Goal: Communication & Community: Participate in discussion

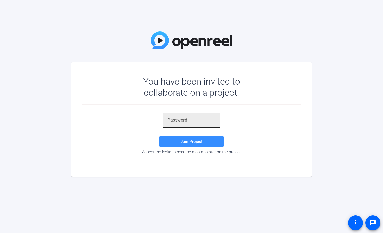
click at [183, 119] on input "text" at bounding box center [192, 120] width 48 height 6
paste input "H1Ft8,"
type input "H1Ft8,"
click at [184, 139] on span at bounding box center [192, 141] width 64 height 13
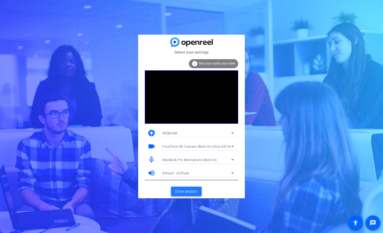
click at [190, 191] on span "Enter session" at bounding box center [186, 192] width 22 height 6
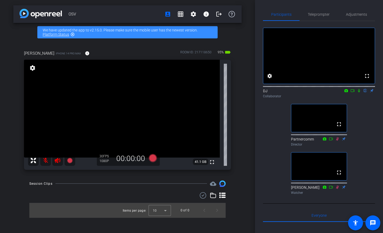
click at [360, 93] on icon at bounding box center [359, 91] width 4 height 4
click at [353, 93] on icon at bounding box center [353, 91] width 4 height 4
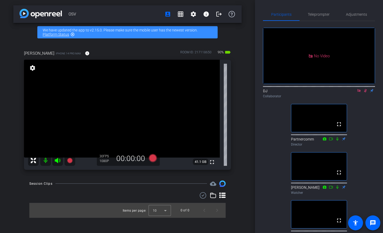
click at [366, 126] on div "No Video DJ Collaborator fullscreen Partnercomm Director fullscreen [PERSON_NAM…" at bounding box center [319, 133] width 112 height 224
click at [366, 93] on icon at bounding box center [365, 90] width 3 height 3
click at [279, 124] on div "No Video DJ Collaborator fullscreen Partnercomm Director fullscreen [PERSON_NAM…" at bounding box center [319, 133] width 112 height 224
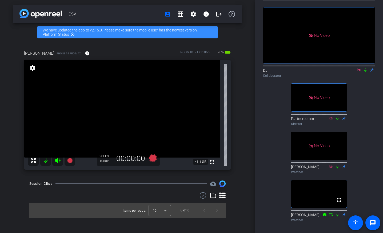
scroll to position [15, 0]
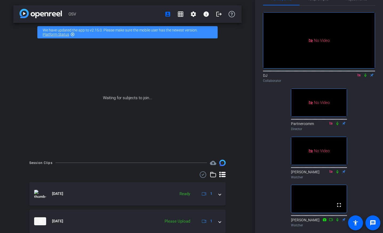
click at [246, 92] on div "OSV account_box grid_on settings info logout We have updated the app to v2.15.0…" at bounding box center [127, 116] width 255 height 233
click at [366, 77] on icon at bounding box center [366, 75] width 4 height 4
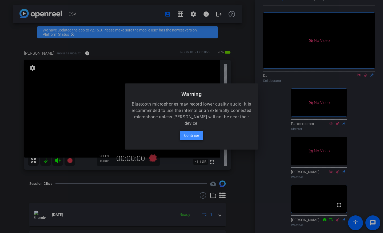
click at [195, 135] on span "Continue" at bounding box center [191, 135] width 15 height 6
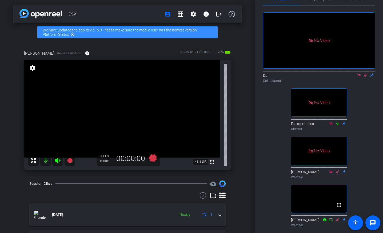
click at [58, 157] on mat-icon at bounding box center [57, 160] width 11 height 11
click at [57, 159] on icon at bounding box center [58, 160] width 6 height 5
click at [338, 125] on icon at bounding box center [338, 124] width 4 height 4
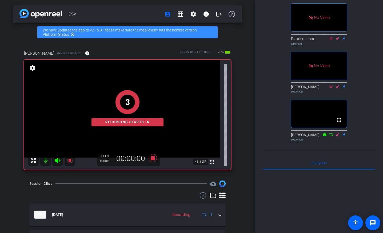
scroll to position [102, 0]
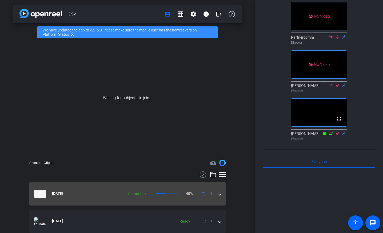
click at [219, 196] on span at bounding box center [220, 194] width 2 height 6
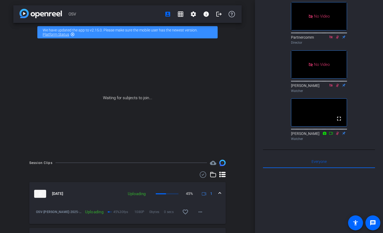
click at [219, 196] on span at bounding box center [220, 194] width 2 height 6
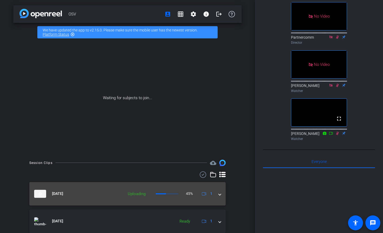
click at [219, 196] on span at bounding box center [220, 194] width 2 height 6
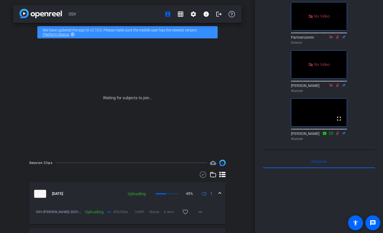
click at [219, 196] on span at bounding box center [220, 194] width 2 height 6
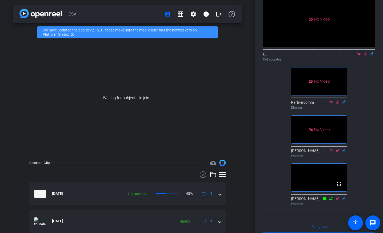
scroll to position [0, 0]
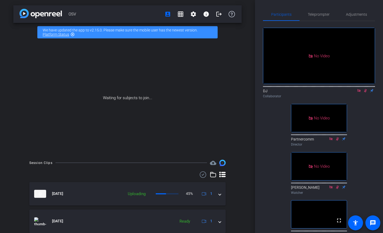
click at [73, 33] on mat-icon "highlight_off" at bounding box center [72, 34] width 4 height 4
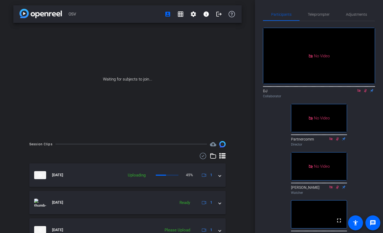
click at [254, 82] on div "OSV account_box grid_on settings info logout Waiting for subjects to join... Se…" at bounding box center [127, 116] width 255 height 233
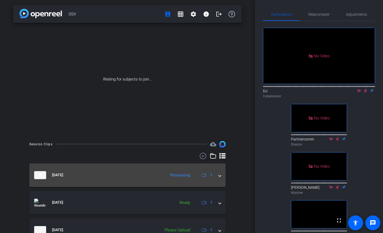
click at [220, 177] on span at bounding box center [220, 175] width 2 height 6
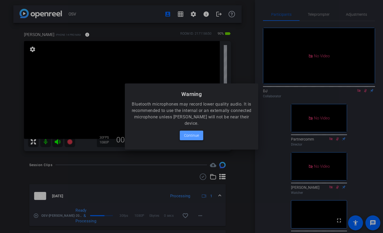
click at [194, 136] on span "Continue" at bounding box center [191, 135] width 15 height 6
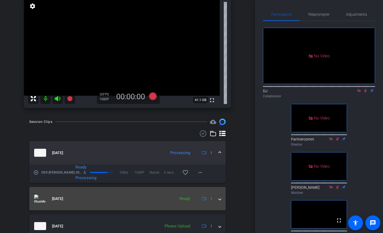
scroll to position [48, 0]
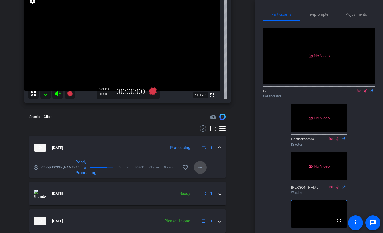
click at [203, 166] on mat-icon "more_horiz" at bounding box center [200, 167] width 6 height 6
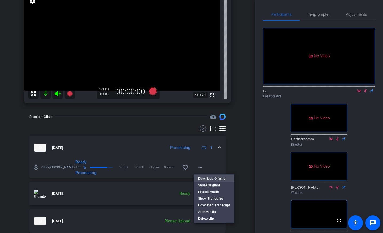
click at [206, 176] on span "Download Original" at bounding box center [214, 179] width 32 height 6
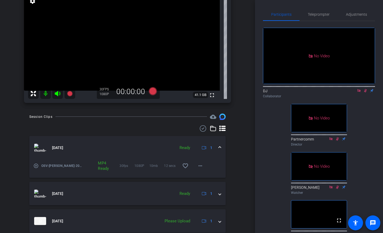
click at [365, 93] on icon at bounding box center [366, 91] width 4 height 4
click at [365, 93] on icon at bounding box center [366, 90] width 2 height 3
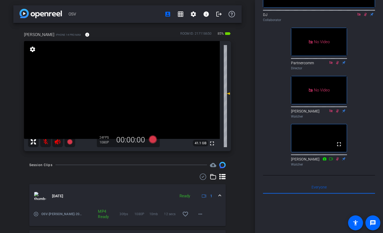
scroll to position [0, 0]
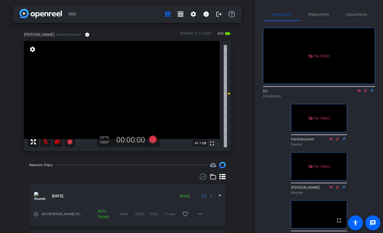
click at [47, 140] on mat-icon at bounding box center [45, 142] width 11 height 11
click at [46, 140] on mat-icon at bounding box center [45, 142] width 11 height 11
click at [44, 142] on mat-icon at bounding box center [45, 142] width 11 height 11
click at [45, 142] on mat-icon at bounding box center [45, 142] width 11 height 11
click at [46, 139] on mat-icon at bounding box center [45, 142] width 11 height 11
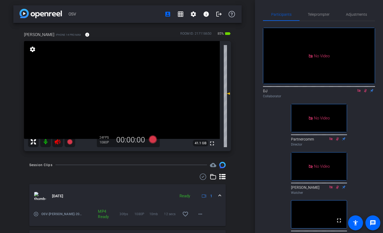
click at [46, 139] on mat-icon at bounding box center [45, 142] width 11 height 11
click at [45, 143] on mat-icon at bounding box center [45, 142] width 11 height 11
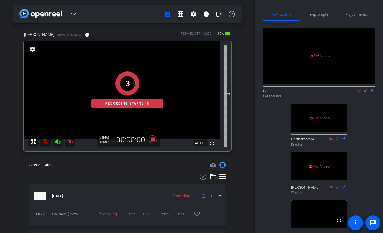
click at [45, 143] on div "3 Recording starts in" at bounding box center [127, 89] width 207 height 123
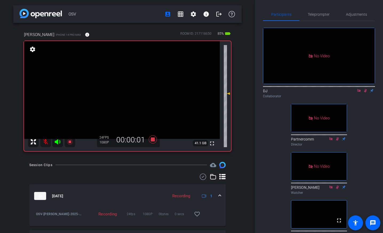
click at [45, 142] on mat-icon at bounding box center [45, 142] width 11 height 11
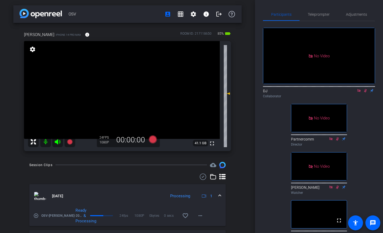
click at [51, 141] on div at bounding box center [51, 142] width 47 height 11
click at [45, 141] on mat-icon at bounding box center [45, 142] width 11 height 11
click at [56, 140] on icon at bounding box center [57, 142] width 6 height 6
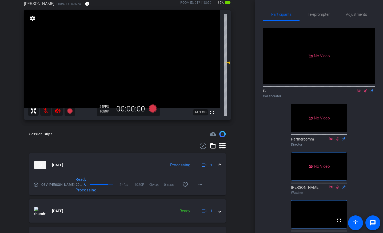
scroll to position [53, 0]
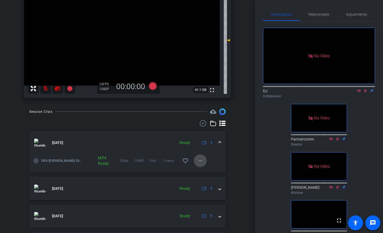
click at [200, 159] on mat-icon "more_horiz" at bounding box center [200, 161] width 6 height 6
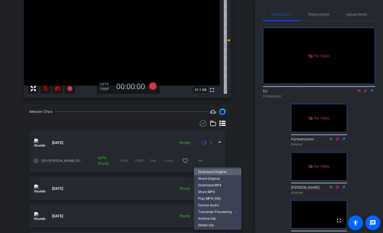
click at [208, 172] on span "Download Original" at bounding box center [217, 172] width 39 height 6
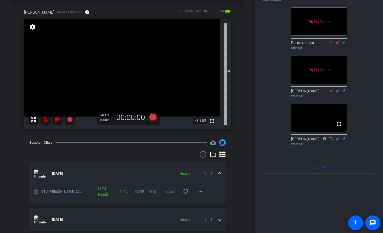
scroll to position [98, 0]
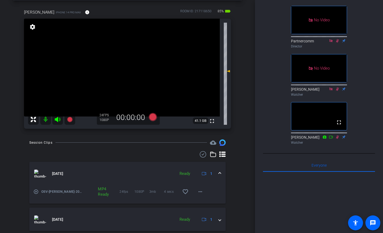
click at [44, 122] on mat-icon at bounding box center [45, 119] width 11 height 11
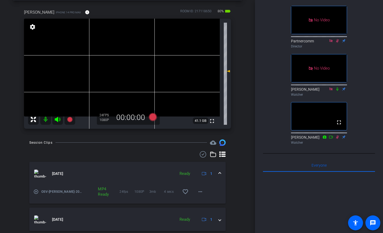
click at [338, 91] on icon at bounding box center [338, 88] width 2 height 3
click at [47, 120] on mat-icon at bounding box center [45, 119] width 11 height 11
click at [15, 170] on div "Session Clips cloud_upload [DATE] Ready 1 play_circle_outline OSV-[PERSON_NAME]…" at bounding box center [127, 236] width 229 height 193
click at [45, 117] on mat-icon at bounding box center [45, 119] width 11 height 11
click at [46, 120] on mat-icon at bounding box center [45, 119] width 11 height 11
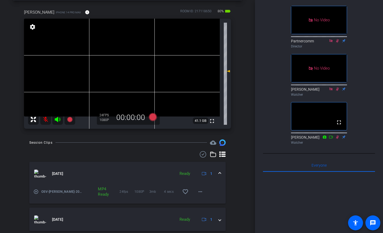
click at [48, 119] on mat-icon at bounding box center [45, 119] width 11 height 11
click at [42, 118] on mat-icon at bounding box center [45, 119] width 11 height 11
click at [202, 189] on mat-icon "more_horiz" at bounding box center [200, 192] width 6 height 6
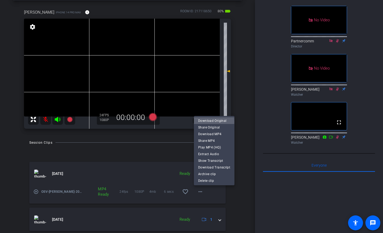
click at [209, 122] on span "Download Original" at bounding box center [214, 121] width 32 height 6
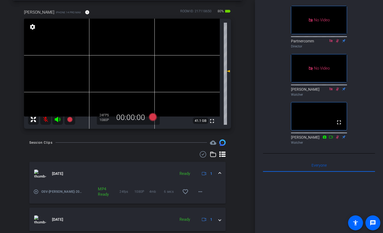
click at [46, 121] on mat-icon at bounding box center [45, 119] width 11 height 11
click at [47, 119] on mat-icon at bounding box center [45, 119] width 11 height 11
click at [45, 119] on mat-icon at bounding box center [45, 119] width 11 height 11
click at [337, 42] on icon at bounding box center [338, 40] width 2 height 3
click at [45, 118] on mat-icon at bounding box center [45, 119] width 11 height 11
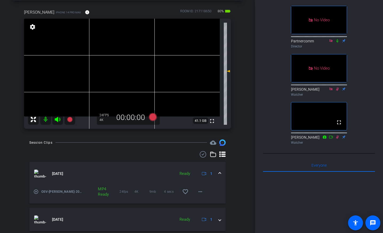
click at [338, 42] on icon at bounding box center [338, 40] width 2 height 3
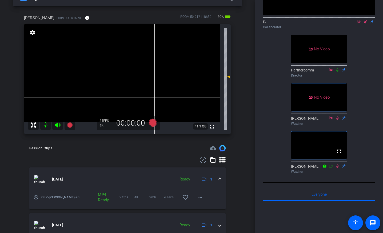
scroll to position [16, 0]
click at [31, 33] on mat-icon "settings" at bounding box center [32, 33] width 7 height 6
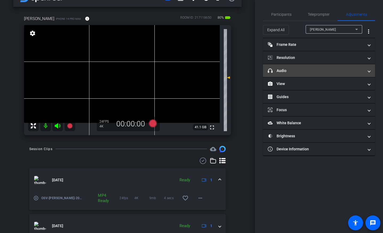
click at [369, 70] on span at bounding box center [369, 71] width 2 height 6
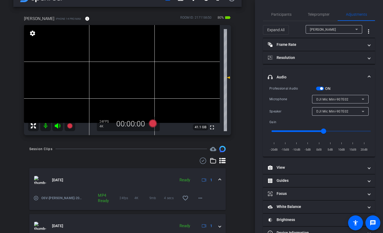
click at [371, 75] on mat-expansion-panel-header "headphone icon Audio" at bounding box center [319, 77] width 112 height 17
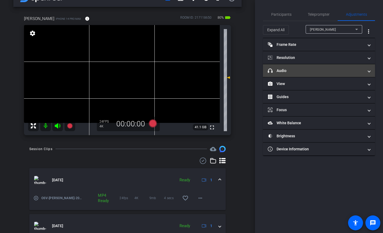
click at [369, 72] on span at bounding box center [369, 71] width 2 height 6
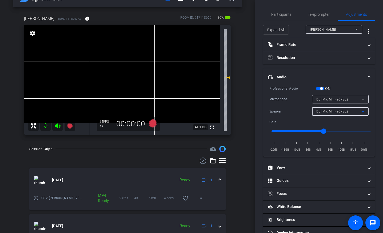
click at [364, 112] on icon at bounding box center [363, 111] width 6 height 6
click at [364, 111] on div at bounding box center [191, 116] width 383 height 233
click at [369, 76] on span at bounding box center [369, 77] width 2 height 6
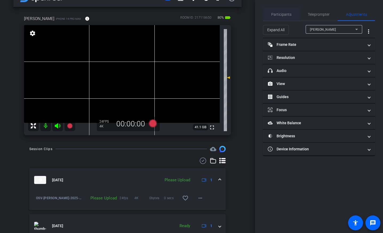
click at [292, 13] on div "Participants" at bounding box center [281, 14] width 37 height 13
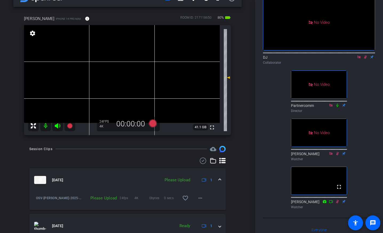
scroll to position [48, 0]
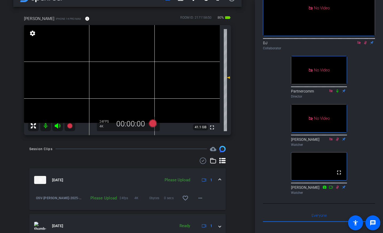
click at [337, 89] on icon at bounding box center [338, 91] width 4 height 4
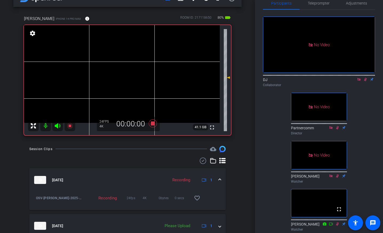
scroll to position [0, 0]
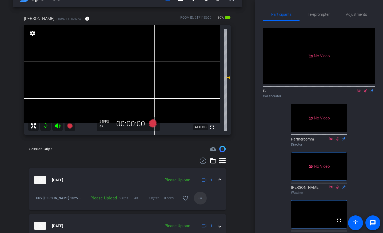
click at [200, 196] on mat-icon "more_horiz" at bounding box center [200, 198] width 6 height 6
click at [208, 207] on span "Upload" at bounding box center [208, 209] width 21 height 6
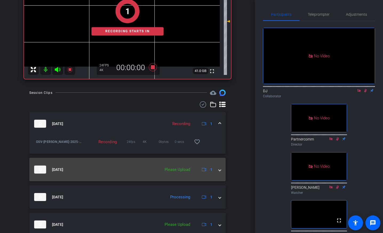
scroll to position [74, 0]
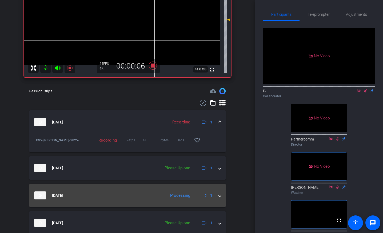
click at [219, 194] on span at bounding box center [220, 196] width 2 height 6
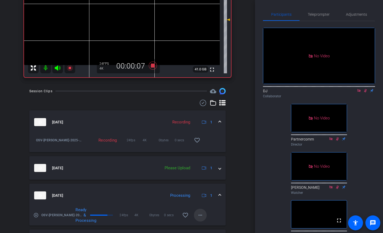
click at [200, 213] on mat-icon "more_horiz" at bounding box center [200, 215] width 6 height 6
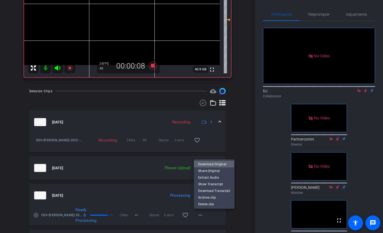
click at [212, 165] on span "Download Original" at bounding box center [214, 164] width 32 height 6
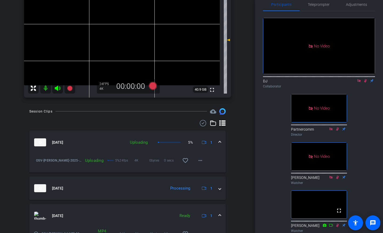
scroll to position [0, 0]
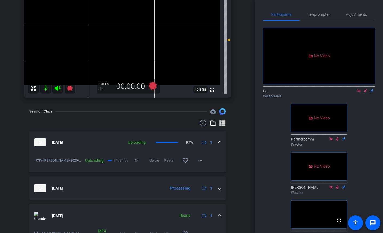
click at [46, 86] on mat-icon at bounding box center [45, 88] width 11 height 11
click at [203, 161] on mat-icon "more_horiz" at bounding box center [200, 161] width 6 height 6
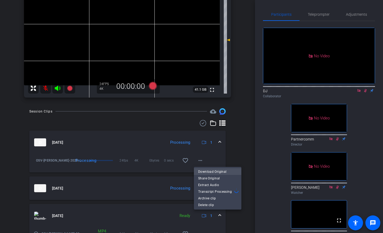
click at [214, 170] on span "Download Original" at bounding box center [217, 172] width 39 height 6
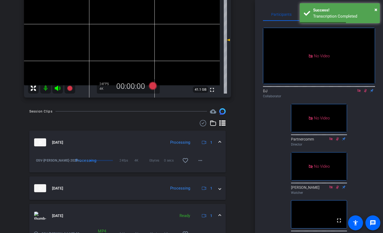
click at [13, 135] on div "OSV account_box grid_on settings info logout [PERSON_NAME] iPhone 14 Pro Max in…" at bounding box center [127, 62] width 255 height 233
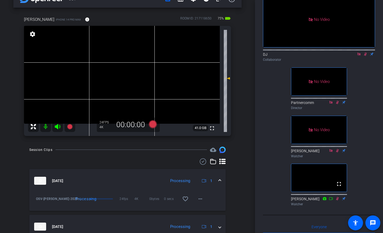
scroll to position [21, 0]
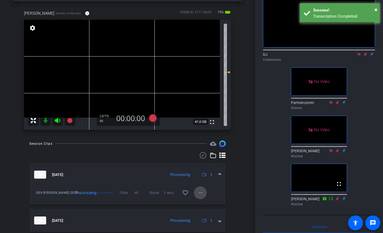
click at [201, 191] on mat-icon "more_horiz" at bounding box center [200, 193] width 6 height 6
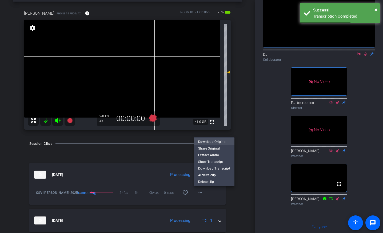
click at [212, 141] on span "Download Original" at bounding box center [214, 142] width 32 height 6
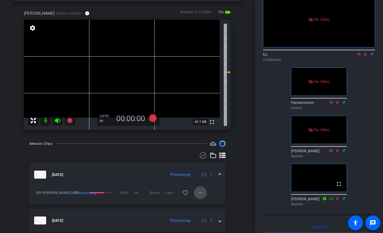
click at [202, 194] on mat-icon "more_horiz" at bounding box center [200, 193] width 6 height 6
click at [201, 193] on mat-icon "more_horiz" at bounding box center [200, 193] width 6 height 6
click at [254, 176] on div at bounding box center [191, 116] width 383 height 233
click at [201, 192] on mat-icon "more_horiz" at bounding box center [200, 193] width 6 height 6
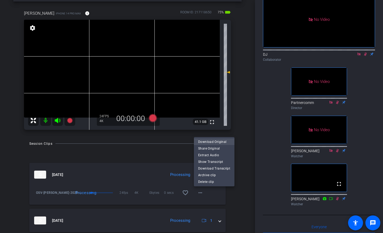
click at [211, 142] on span "Download Original" at bounding box center [214, 142] width 32 height 6
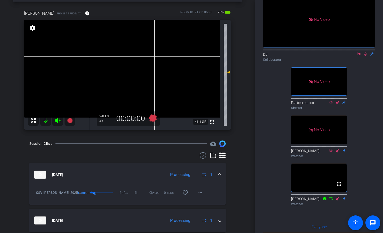
click at [248, 57] on div "OSV account_box grid_on settings info logout [PERSON_NAME] iPhone 14 Pro Max in…" at bounding box center [127, 95] width 255 height 233
click at [46, 121] on mat-icon at bounding box center [45, 120] width 11 height 11
click at [43, 119] on mat-icon at bounding box center [45, 120] width 11 height 11
click at [45, 120] on mat-icon at bounding box center [45, 120] width 11 height 11
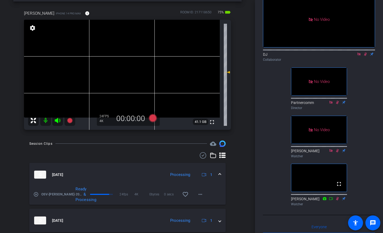
click at [46, 120] on mat-icon at bounding box center [45, 120] width 11 height 11
click at [47, 122] on mat-icon at bounding box center [45, 120] width 11 height 11
click at [46, 119] on mat-icon at bounding box center [45, 120] width 11 height 11
click at [47, 120] on mat-icon at bounding box center [45, 120] width 11 height 11
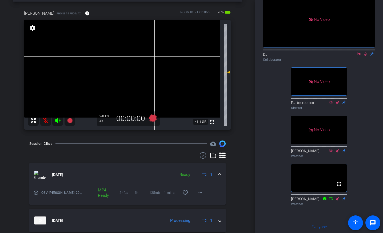
click at [44, 122] on mat-icon at bounding box center [45, 120] width 11 height 11
click at [45, 120] on mat-icon at bounding box center [45, 120] width 11 height 11
click at [45, 118] on mat-icon at bounding box center [45, 120] width 11 height 11
click at [47, 121] on mat-icon at bounding box center [45, 120] width 11 height 11
click at [45, 120] on mat-icon at bounding box center [45, 120] width 11 height 11
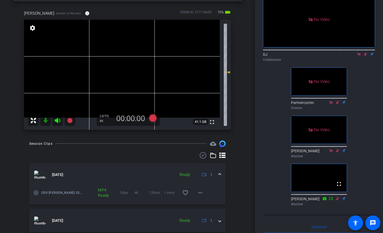
click at [43, 121] on mat-icon at bounding box center [45, 120] width 11 height 11
click at [239, 131] on div "[PERSON_NAME] iPhone 14 Pro Max info ROOM ID: 217118650 70% battery_std fullscr…" at bounding box center [127, 69] width 229 height 134
click at [42, 119] on mat-icon at bounding box center [45, 120] width 11 height 11
click at [45, 120] on mat-icon at bounding box center [45, 120] width 11 height 11
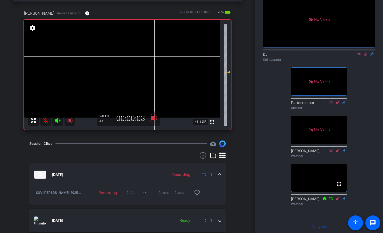
scroll to position [0, 0]
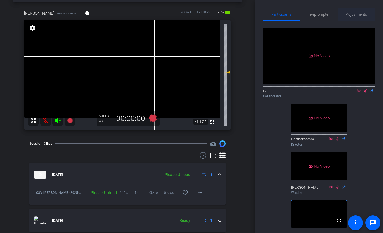
click at [361, 15] on span "Adjustments" at bounding box center [356, 15] width 21 height 4
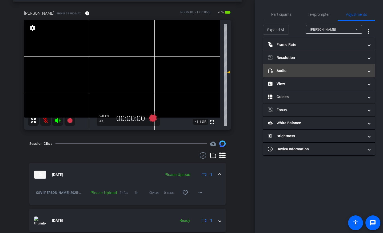
click at [371, 72] on mat-expansion-panel-header "headphone icon Audio" at bounding box center [319, 70] width 112 height 13
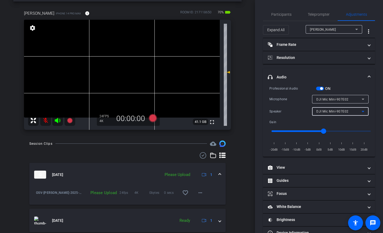
click at [365, 112] on icon at bounding box center [363, 111] width 6 height 6
click at [285, 111] on div at bounding box center [191, 116] width 383 height 233
click at [353, 115] on div "DJI Mic Mini-907E02" at bounding box center [341, 111] width 48 height 9
click at [276, 116] on div at bounding box center [191, 116] width 383 height 233
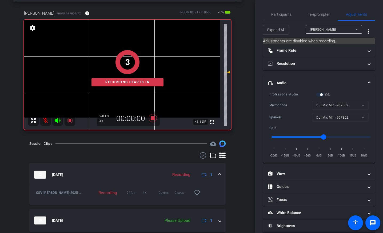
click at [371, 79] on mat-expansion-panel-header "headphone icon Audio" at bounding box center [319, 83] width 112 height 17
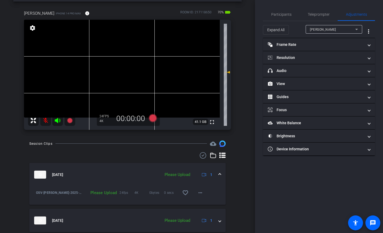
click at [44, 119] on mat-icon at bounding box center [45, 120] width 11 height 11
click at [45, 119] on mat-icon at bounding box center [45, 120] width 11 height 11
click at [46, 119] on mat-icon at bounding box center [45, 120] width 11 height 11
click at [48, 120] on mat-icon at bounding box center [45, 120] width 11 height 11
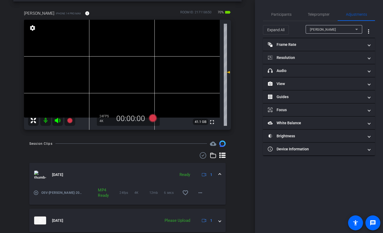
click at [18, 129] on div "[PERSON_NAME] iPhone 14 Pro Max info ROOM ID: 217118650 70% battery_std fullscr…" at bounding box center [127, 69] width 229 height 134
click at [281, 14] on span "Participants" at bounding box center [282, 15] width 20 height 4
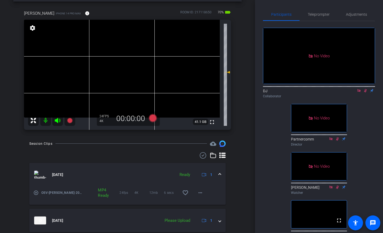
click at [249, 92] on div "OSV account_box grid_on settings info logout [PERSON_NAME] iPhone 14 Pro Max in…" at bounding box center [127, 95] width 255 height 233
click at [46, 118] on mat-icon at bounding box center [45, 120] width 11 height 11
click at [46, 119] on mat-icon at bounding box center [45, 120] width 11 height 11
click at [48, 122] on mat-icon at bounding box center [45, 120] width 11 height 11
click at [48, 119] on mat-icon at bounding box center [45, 120] width 11 height 11
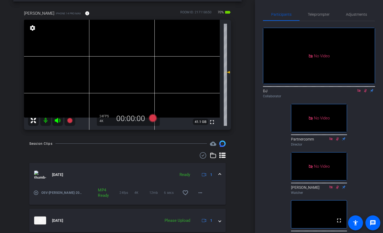
click at [18, 127] on div "[PERSON_NAME] iPhone 14 Pro Max info ROOM ID: 217118650 70% battery_std fullscr…" at bounding box center [127, 69] width 229 height 134
click at [47, 122] on mat-icon at bounding box center [45, 120] width 11 height 11
click at [46, 120] on mat-icon at bounding box center [45, 120] width 11 height 11
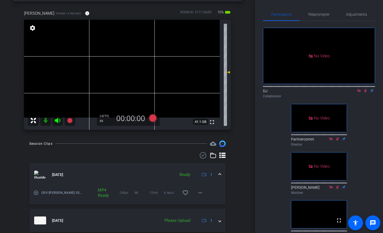
click at [45, 122] on mat-icon at bounding box center [45, 120] width 11 height 11
click at [14, 120] on div "[PERSON_NAME] iPhone 14 Pro Max info ROOM ID: 217118650 70% battery_std fullscr…" at bounding box center [127, 69] width 229 height 134
click at [246, 91] on div "OSV account_box grid_on settings info logout [PERSON_NAME] iPhone 14 Pro Max in…" at bounding box center [127, 95] width 255 height 233
click at [247, 84] on div "OSV account_box grid_on settings info logout [PERSON_NAME] iPhone 14 Pro Max in…" at bounding box center [127, 95] width 255 height 233
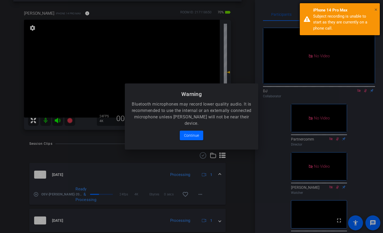
click at [375, 7] on span "×" at bounding box center [376, 9] width 3 height 6
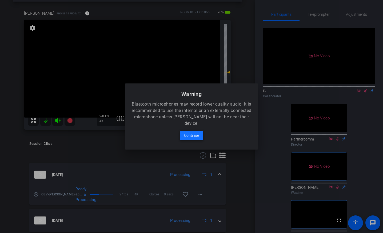
click at [192, 136] on span "Continue" at bounding box center [191, 135] width 15 height 6
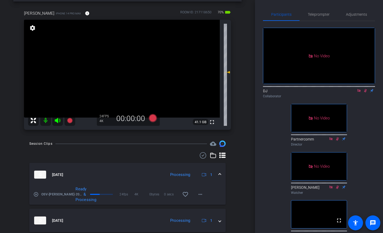
click at [250, 101] on div "OSV account_box grid_on settings info logout [PERSON_NAME] iPhone 14 Pro Max in…" at bounding box center [127, 95] width 255 height 233
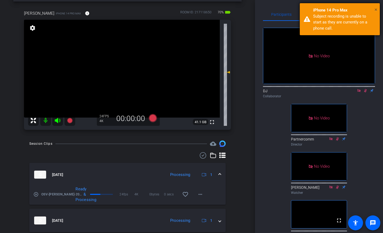
click at [375, 10] on span "×" at bounding box center [376, 9] width 3 height 6
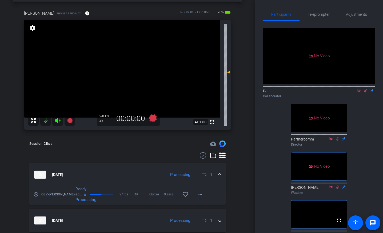
click at [46, 121] on mat-icon at bounding box center [45, 120] width 11 height 11
click at [46, 120] on mat-icon at bounding box center [45, 120] width 11 height 11
click at [42, 118] on mat-icon at bounding box center [45, 120] width 11 height 11
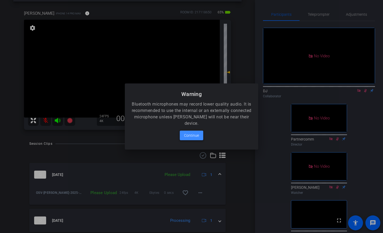
click at [192, 134] on span "Continue" at bounding box center [191, 135] width 15 height 6
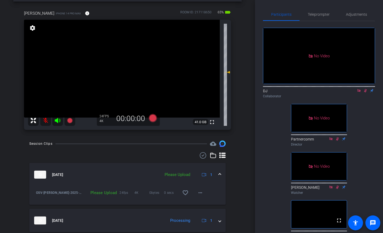
click at [47, 121] on mat-icon at bounding box center [45, 120] width 11 height 11
click at [48, 120] on mat-icon at bounding box center [45, 120] width 11 height 11
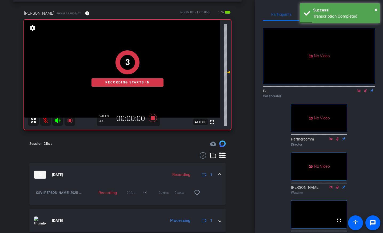
click at [46, 120] on div "3 Recording starts in" at bounding box center [127, 68] width 207 height 123
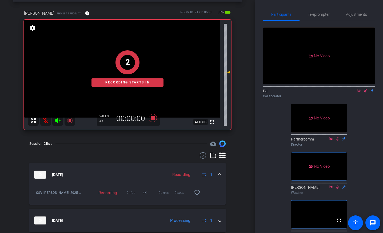
click at [45, 121] on div "2 Recording starts in" at bounding box center [127, 68] width 207 height 123
click at [45, 121] on div "1 Recording starts in" at bounding box center [127, 68] width 207 height 123
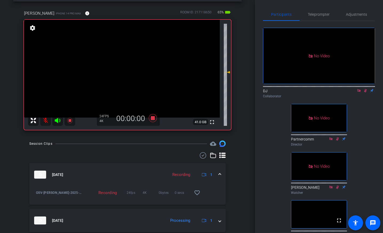
click at [46, 120] on mat-icon at bounding box center [45, 120] width 11 height 11
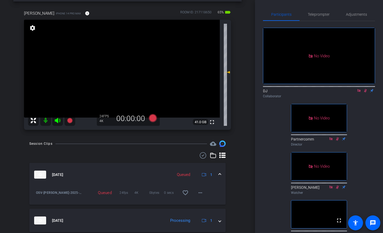
click at [10, 157] on div "OSV account_box grid_on settings info logout [PERSON_NAME] iPhone 14 Pro Max in…" at bounding box center [127, 95] width 255 height 233
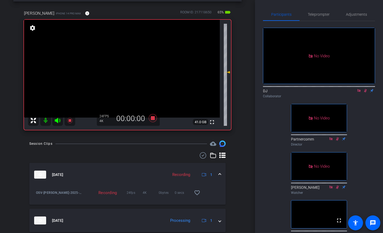
click at [48, 119] on mat-icon at bounding box center [45, 120] width 11 height 11
click at [45, 121] on mat-icon at bounding box center [45, 120] width 11 height 11
click at [249, 97] on div "OSV account_box grid_on settings info logout [PERSON_NAME] iPhone 14 Pro Max in…" at bounding box center [127, 95] width 255 height 233
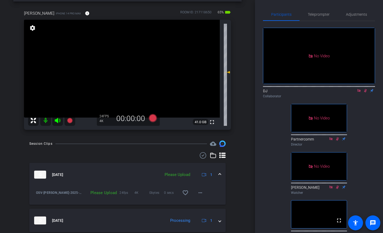
click at [11, 128] on div "OSV account_box grid_on settings info logout [PERSON_NAME] iPhone 14 Pro Max in…" at bounding box center [127, 95] width 255 height 233
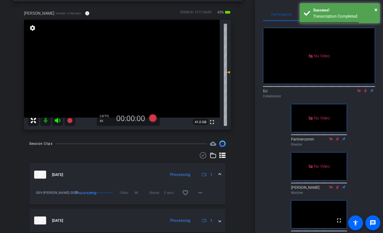
click at [46, 121] on mat-icon at bounding box center [45, 120] width 11 height 11
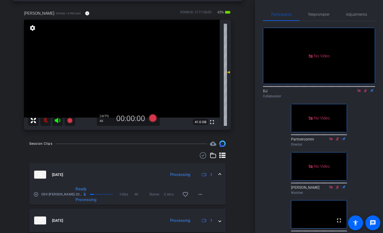
click at [46, 120] on mat-icon at bounding box center [45, 120] width 11 height 11
click at [48, 121] on mat-icon at bounding box center [45, 120] width 11 height 11
click at [47, 121] on mat-icon at bounding box center [45, 120] width 11 height 11
click at [42, 118] on mat-icon at bounding box center [45, 120] width 11 height 11
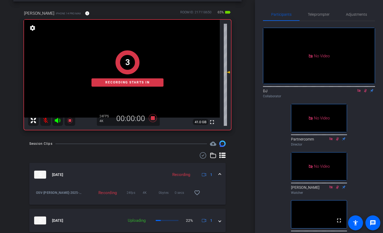
click at [44, 122] on div "3 Recording starts in" at bounding box center [127, 68] width 207 height 123
click at [48, 120] on div "2 Recording starts in" at bounding box center [127, 68] width 207 height 123
click at [46, 121] on div "1 Recording starts in" at bounding box center [127, 68] width 207 height 123
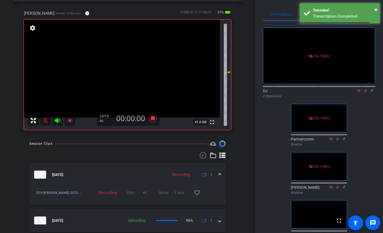
click at [45, 121] on mat-icon at bounding box center [45, 120] width 11 height 11
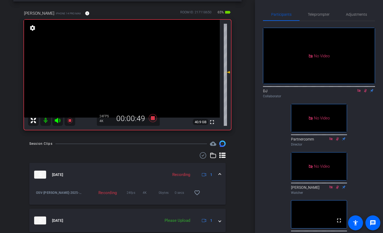
click at [242, 140] on div "OSV account_box grid_on settings info logout [PERSON_NAME] iPhone 14 Pro Max in…" at bounding box center [127, 95] width 255 height 233
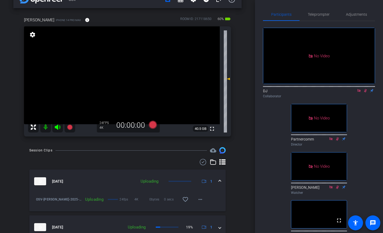
click at [46, 127] on mat-icon at bounding box center [45, 127] width 11 height 11
click at [46, 130] on mat-icon at bounding box center [45, 127] width 11 height 11
click at [45, 127] on mat-icon at bounding box center [45, 127] width 11 height 11
click at [43, 129] on mat-icon at bounding box center [45, 127] width 11 height 11
click at [45, 128] on mat-icon at bounding box center [45, 127] width 11 height 11
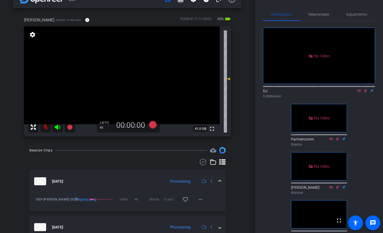
click at [15, 143] on div "OSV account_box grid_on settings info logout [PERSON_NAME] iPhone 14 Pro Max in…" at bounding box center [127, 101] width 255 height 233
click at [44, 126] on mat-icon at bounding box center [45, 127] width 11 height 11
click at [47, 127] on mat-icon at bounding box center [45, 127] width 11 height 11
click at [46, 127] on mat-icon at bounding box center [45, 127] width 11 height 11
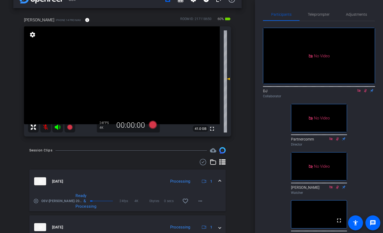
click at [48, 127] on mat-icon at bounding box center [45, 127] width 11 height 11
click at [47, 127] on mat-icon at bounding box center [45, 127] width 11 height 11
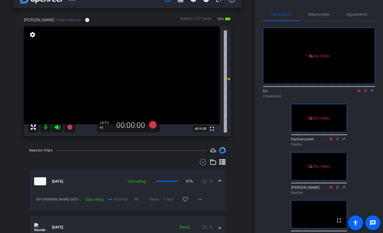
click at [46, 126] on mat-icon at bounding box center [45, 127] width 11 height 11
click at [45, 127] on mat-icon at bounding box center [45, 127] width 11 height 11
click at [47, 129] on mat-icon at bounding box center [45, 127] width 11 height 11
click at [47, 127] on mat-icon at bounding box center [45, 127] width 11 height 11
click at [46, 127] on mat-icon at bounding box center [45, 127] width 11 height 11
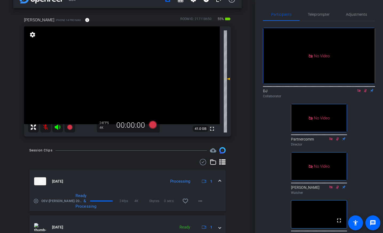
click at [45, 127] on mat-icon at bounding box center [45, 127] width 11 height 11
click at [46, 127] on mat-icon at bounding box center [45, 127] width 11 height 11
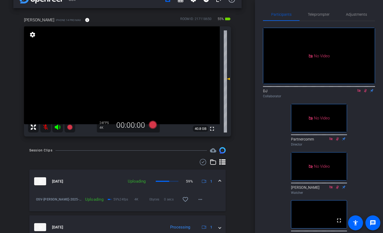
click at [45, 126] on mat-icon at bounding box center [45, 127] width 11 height 11
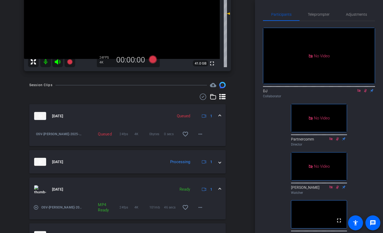
scroll to position [81, 0]
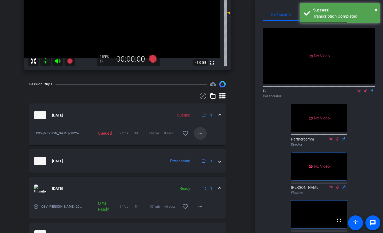
click at [201, 135] on mat-icon "more_horiz" at bounding box center [200, 133] width 6 height 6
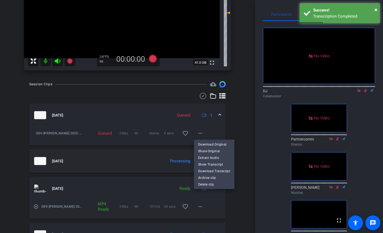
click at [235, 120] on div at bounding box center [191, 116] width 383 height 233
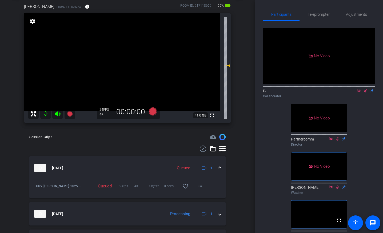
scroll to position [0, 0]
